Goal: Task Accomplishment & Management: Use online tool/utility

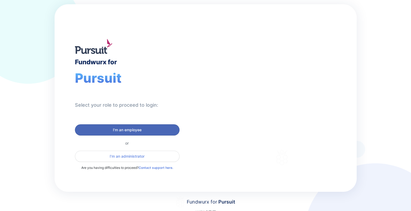
click at [130, 126] on button "I'm an employee" at bounding box center [127, 130] width 105 height 11
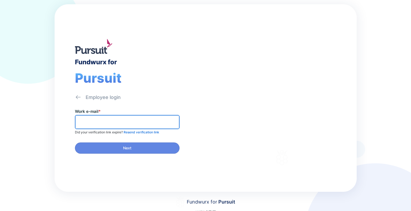
click at [120, 121] on input "text" at bounding box center [127, 122] width 100 height 8
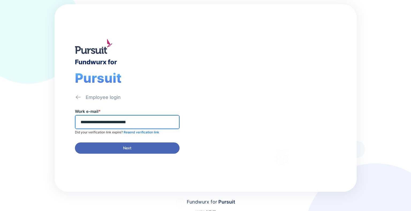
type input "**********"
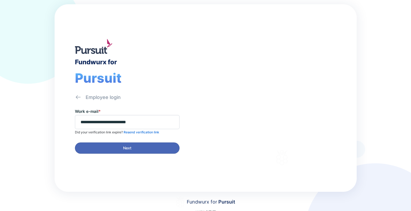
click at [119, 145] on button "Next" at bounding box center [127, 148] width 105 height 11
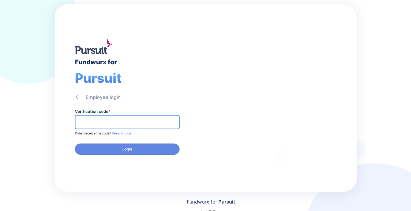
click at [113, 120] on input "text" at bounding box center [127, 122] width 100 height 8
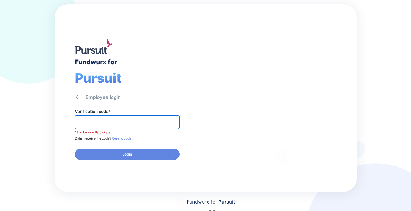
paste input "******"
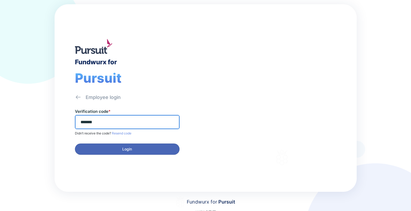
type input "******"
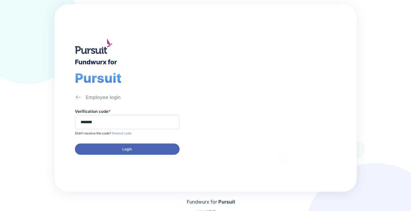
click at [119, 145] on button "Login" at bounding box center [127, 149] width 105 height 11
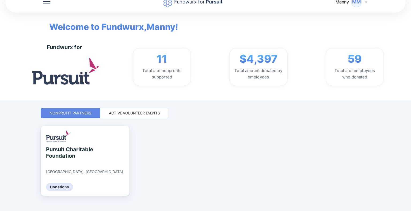
scroll to position [20, 0]
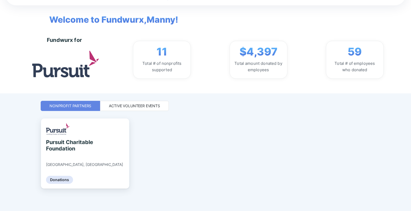
click at [130, 107] on div "Active Volunteer Events" at bounding box center [134, 105] width 51 height 5
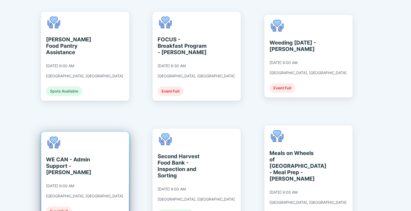
scroll to position [141, 0]
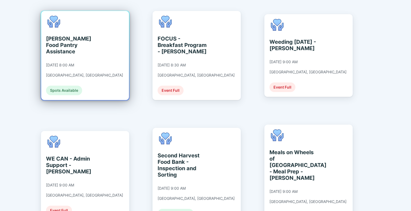
click at [87, 40] on div "[PERSON_NAME] Food Pantry Assistance" at bounding box center [70, 45] width 49 height 19
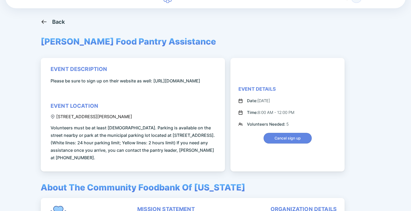
scroll to position [27, 0]
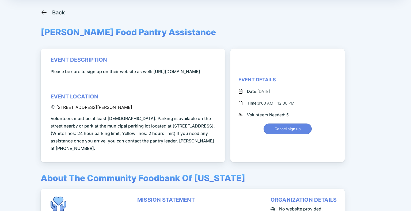
drag, startPoint x: 119, startPoint y: 123, endPoint x: 56, endPoint y: 124, distance: 63.1
click at [56, 110] on div "[STREET_ADDRESS][PERSON_NAME]" at bounding box center [92, 107] width 82 height 5
copy div "[STREET_ADDRESS][PERSON_NAME],"
click at [112, 103] on div "event description Please be sure to sign up on their website as well: [URL][DOM…" at bounding box center [134, 105] width 166 height 96
